Goal: Task Accomplishment & Management: Complete application form

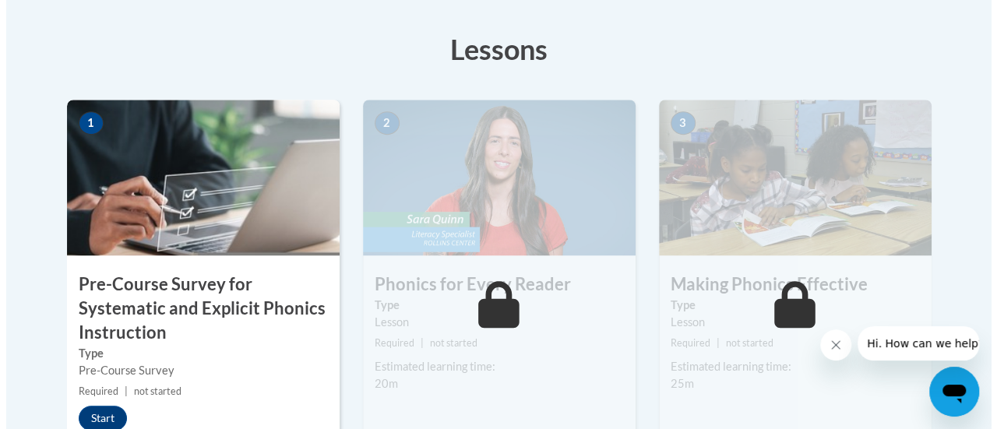
scroll to position [518, 0]
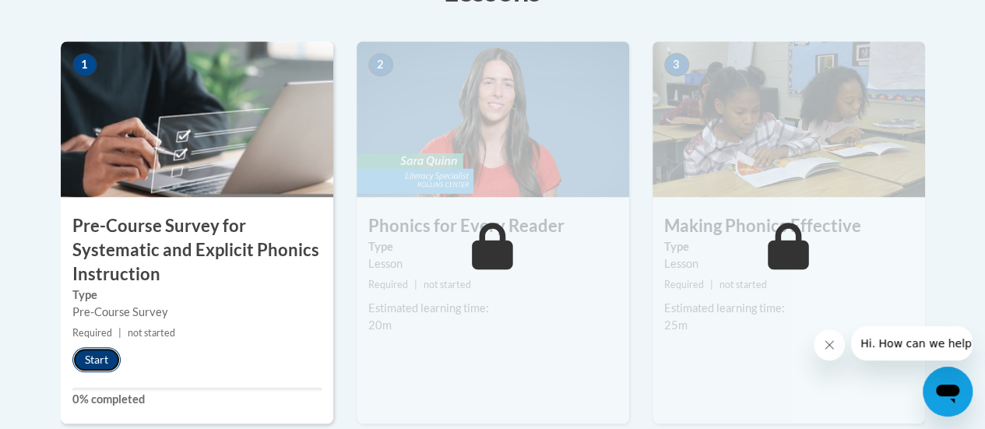
click at [98, 365] on button "Start" at bounding box center [96, 359] width 48 height 25
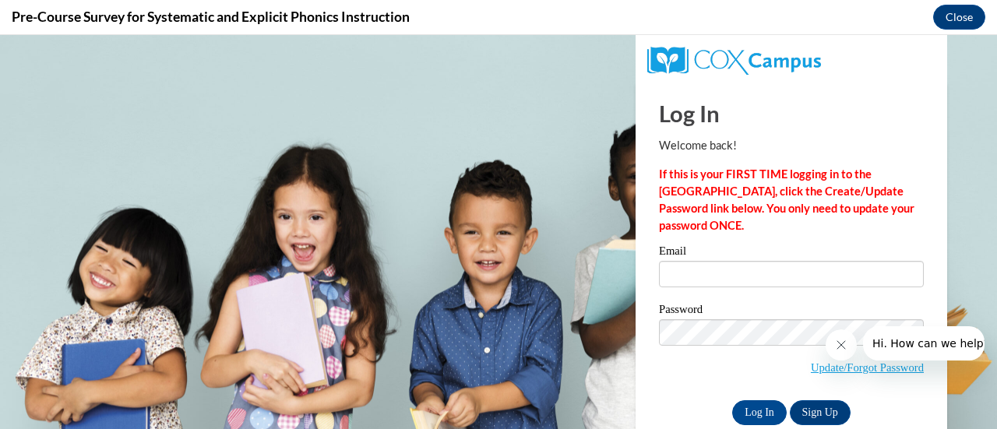
scroll to position [0, 0]
click at [698, 274] on input "Email" at bounding box center [791, 274] width 265 height 26
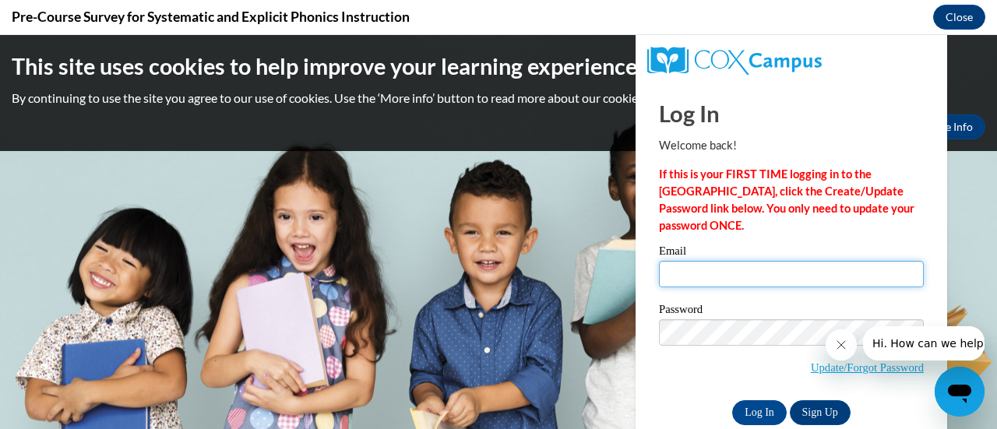
type input "stacey.kovacik@rusd.org"
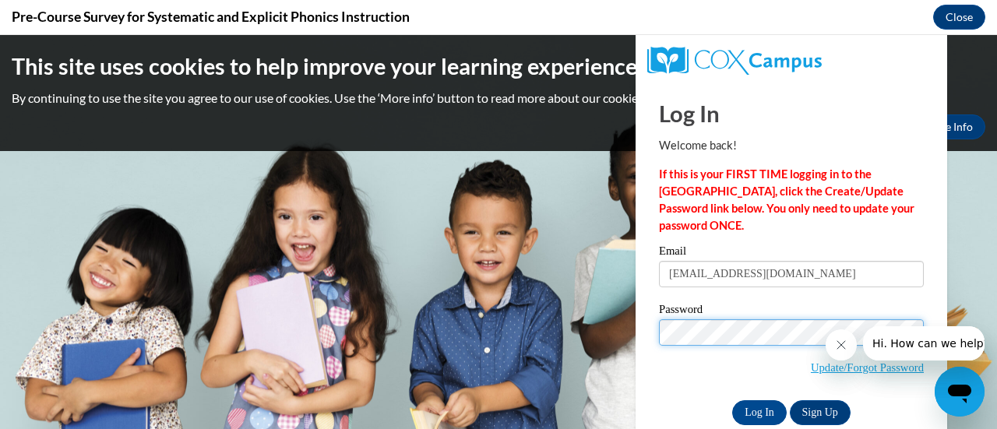
click at [732, 400] on input "Log In" at bounding box center [759, 412] width 55 height 25
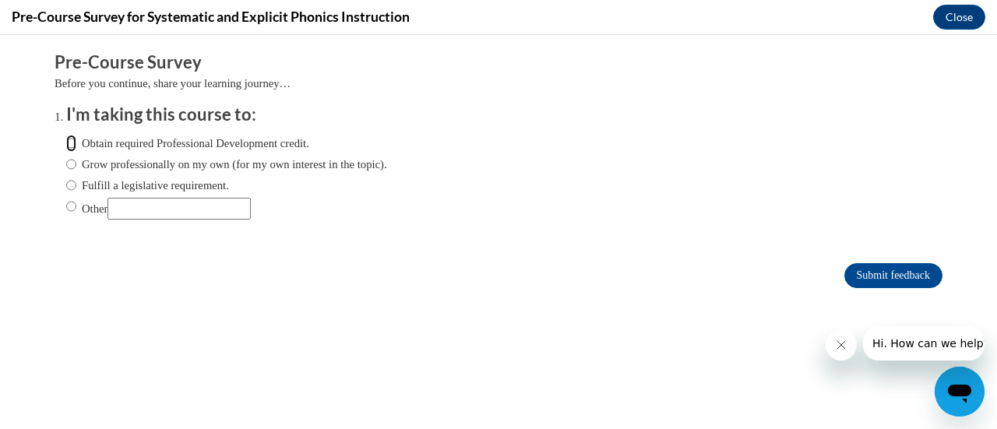
click at [66, 141] on input "Obtain required Professional Development credit." at bounding box center [71, 143] width 10 height 17
radio input "true"
click at [877, 269] on input "Submit feedback" at bounding box center [893, 275] width 98 height 25
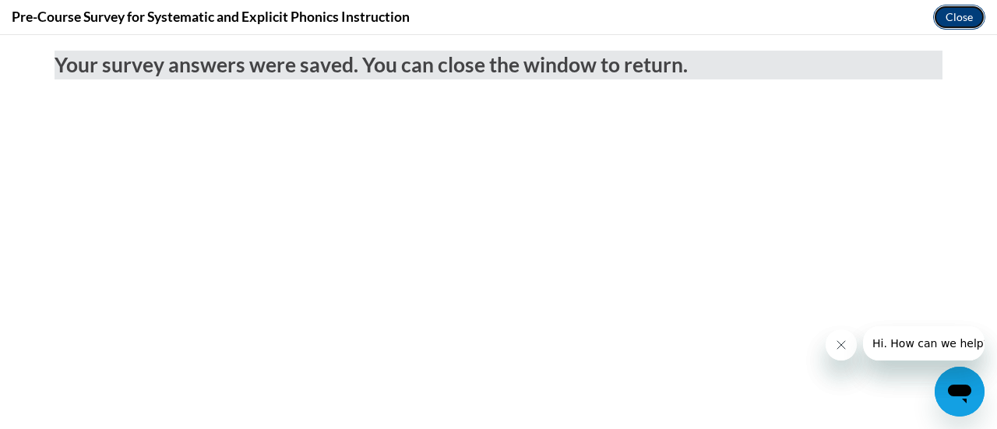
click at [955, 19] on button "Close" at bounding box center [959, 17] width 52 height 25
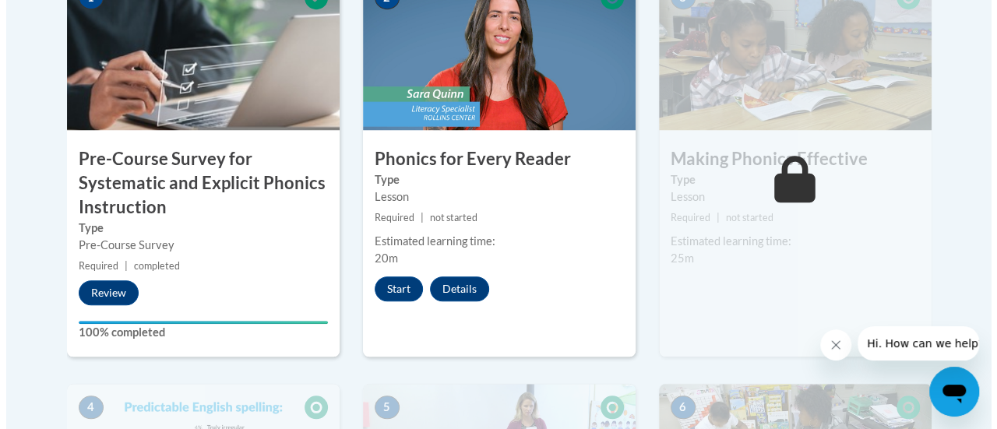
scroll to position [591, 0]
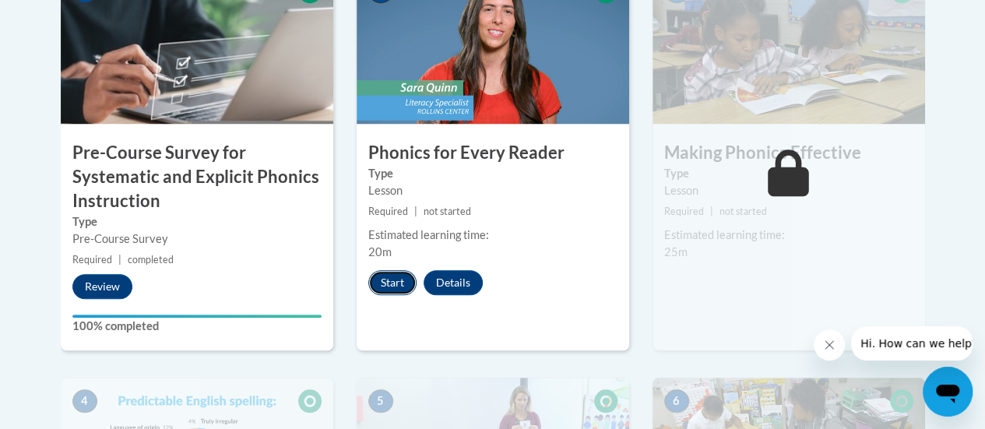
click at [393, 275] on button "Start" at bounding box center [392, 282] width 48 height 25
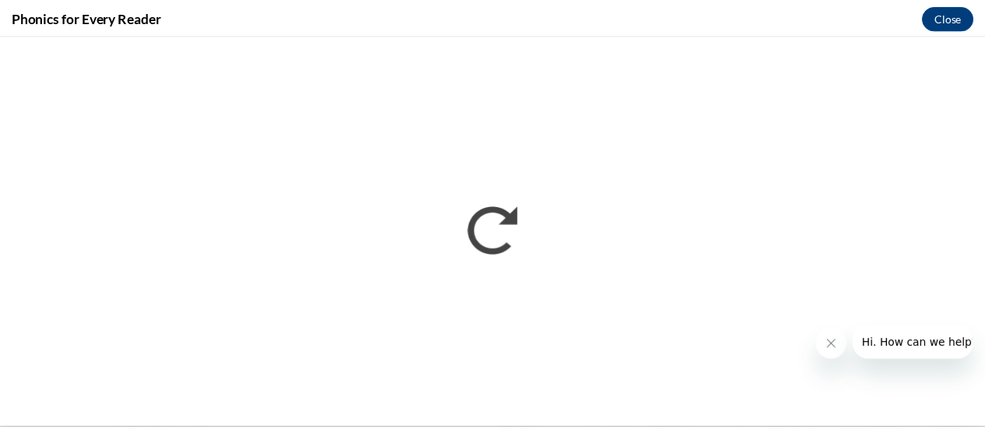
scroll to position [0, 0]
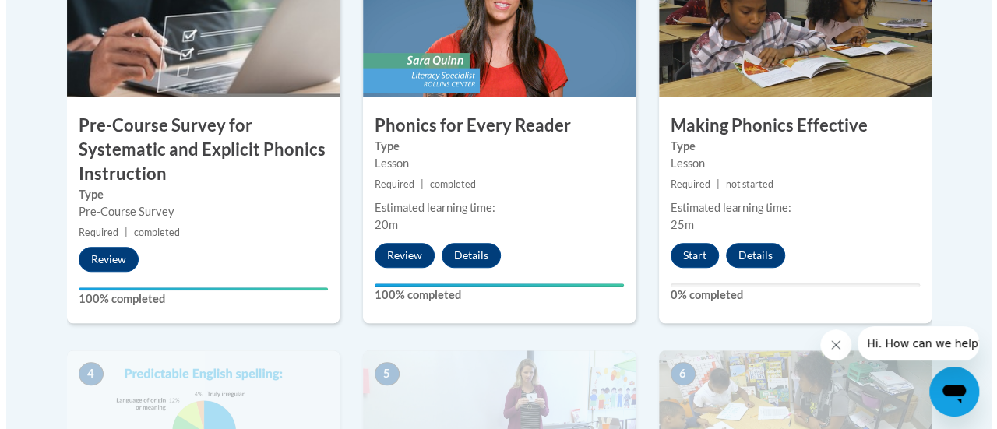
scroll to position [618, 0]
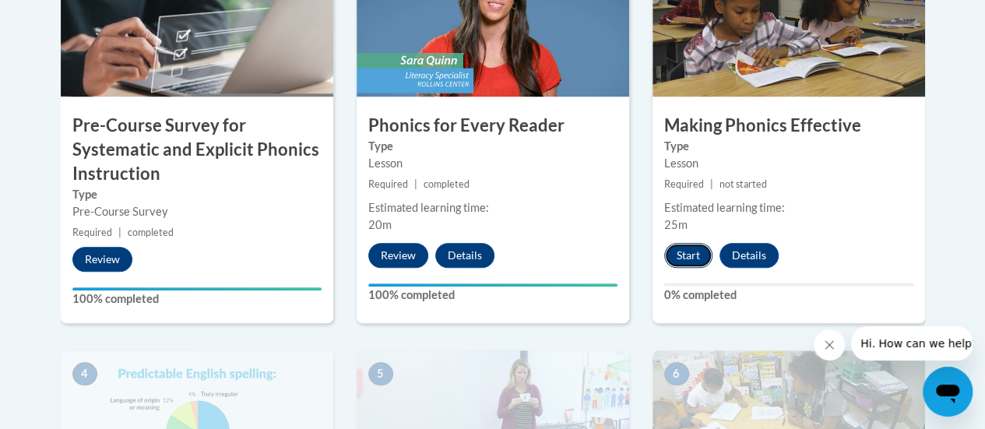
click at [690, 255] on button "Start" at bounding box center [688, 255] width 48 height 25
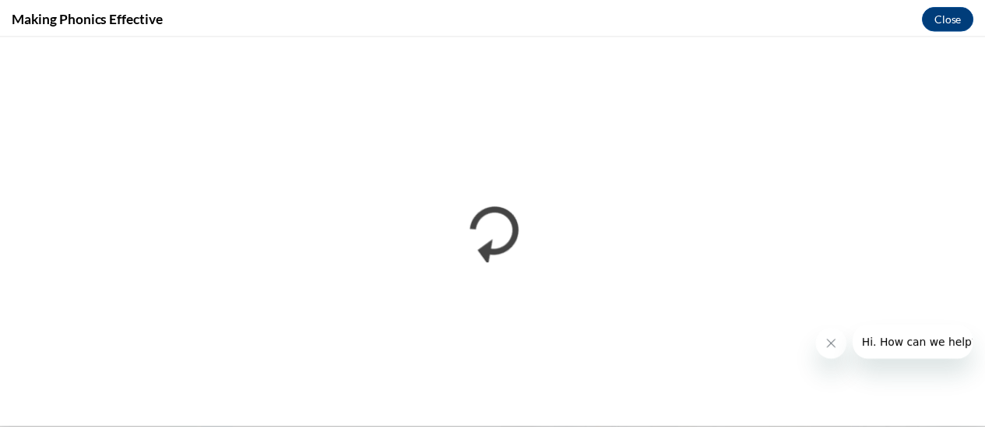
scroll to position [0, 0]
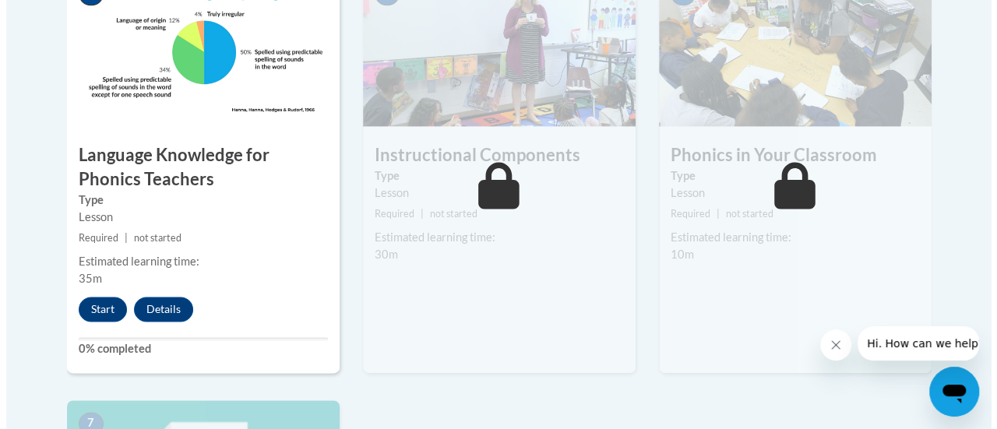
scroll to position [1000, 0]
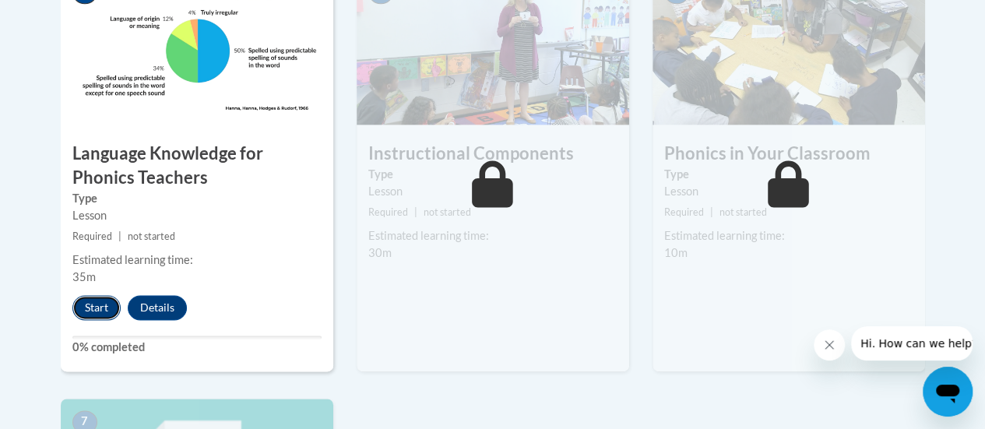
click at [87, 301] on button "Start" at bounding box center [96, 307] width 48 height 25
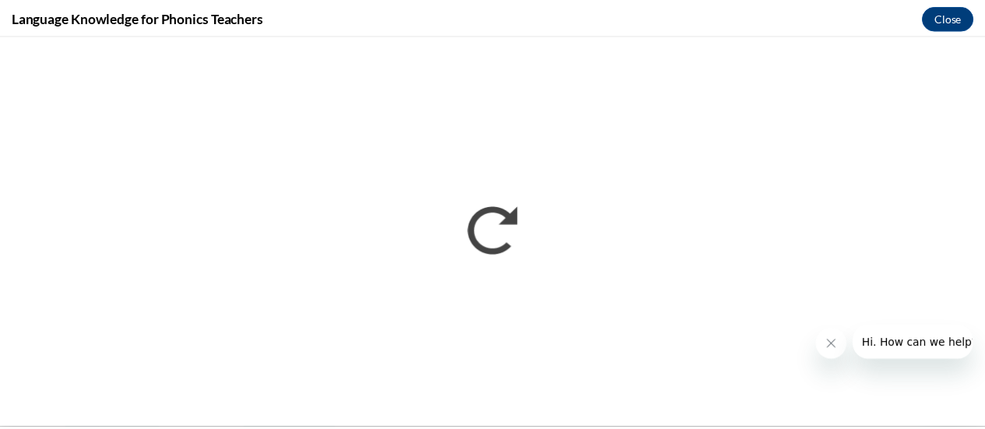
scroll to position [0, 0]
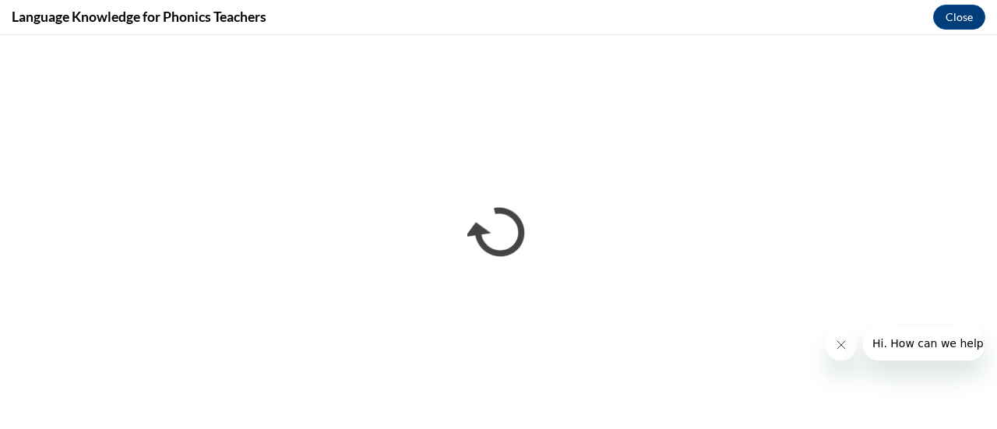
click at [826, 332] on div at bounding box center [905, 343] width 159 height 34
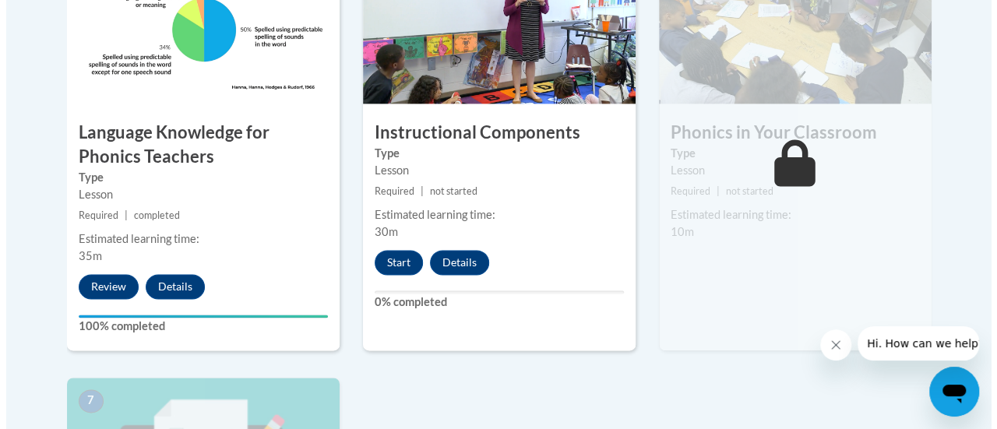
scroll to position [1023, 0]
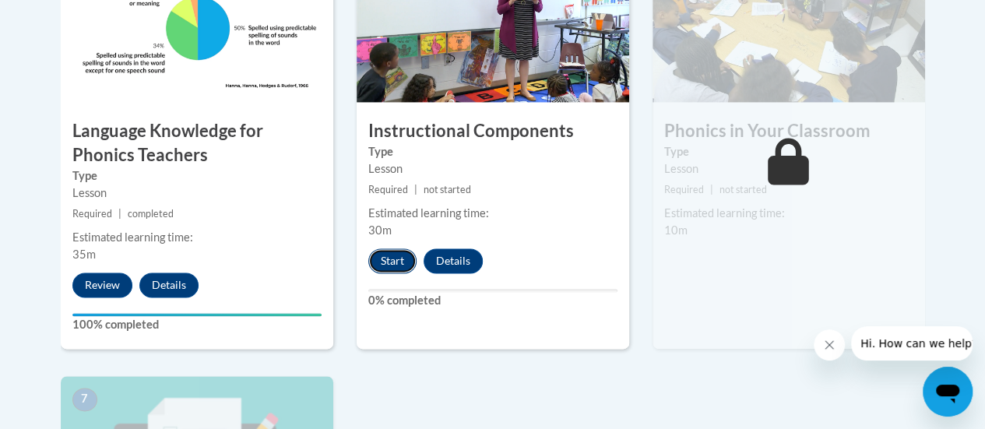
click at [390, 263] on button "Start" at bounding box center [392, 260] width 48 height 25
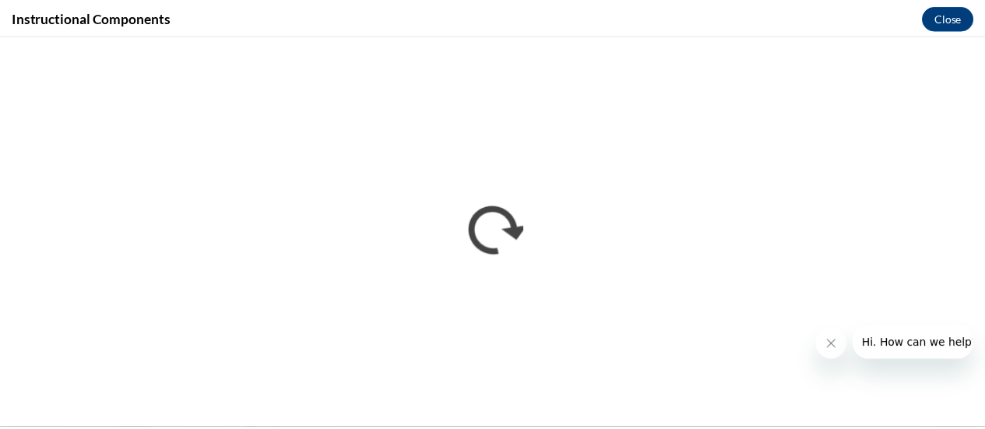
scroll to position [0, 0]
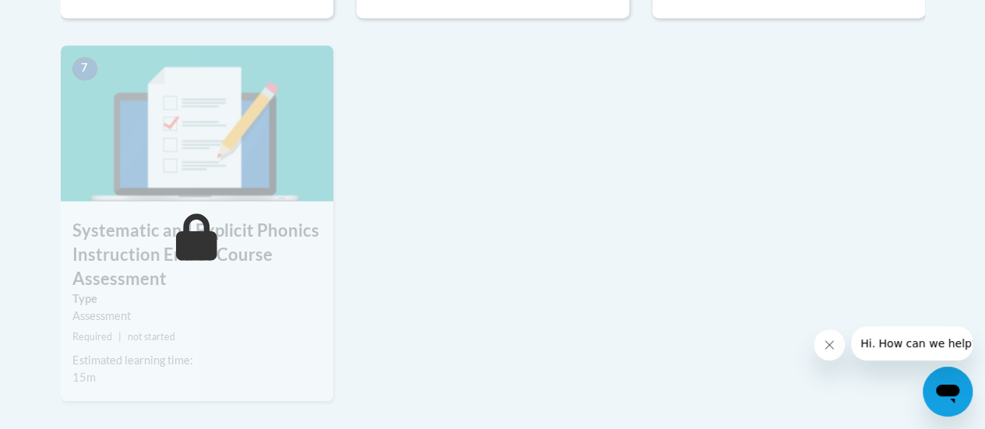
scroll to position [1355, 0]
